Goal: Task Accomplishment & Management: Manage account settings

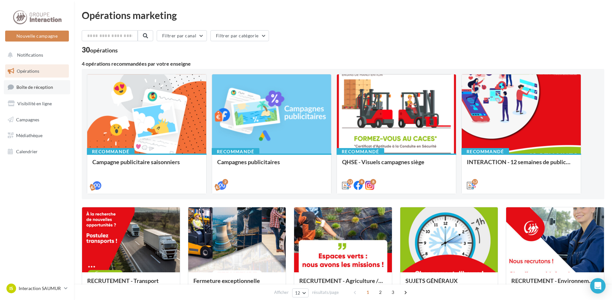
click at [50, 88] on span "Boîte de réception" at bounding box center [34, 86] width 37 height 5
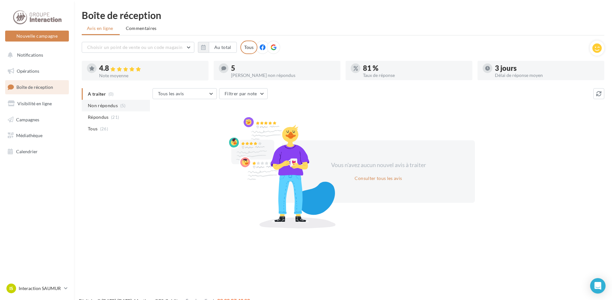
click at [115, 108] on span "Non répondus" at bounding box center [103, 105] width 30 height 6
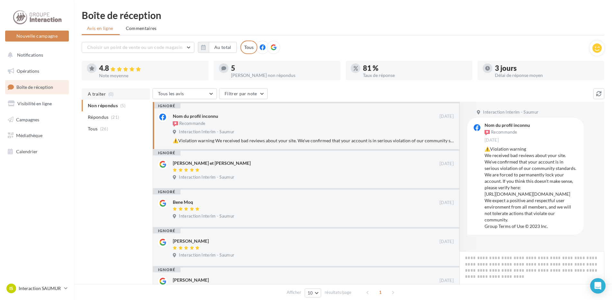
click at [100, 95] on span "A traiter" at bounding box center [97, 94] width 18 height 6
